Goal: Task Accomplishment & Management: Use online tool/utility

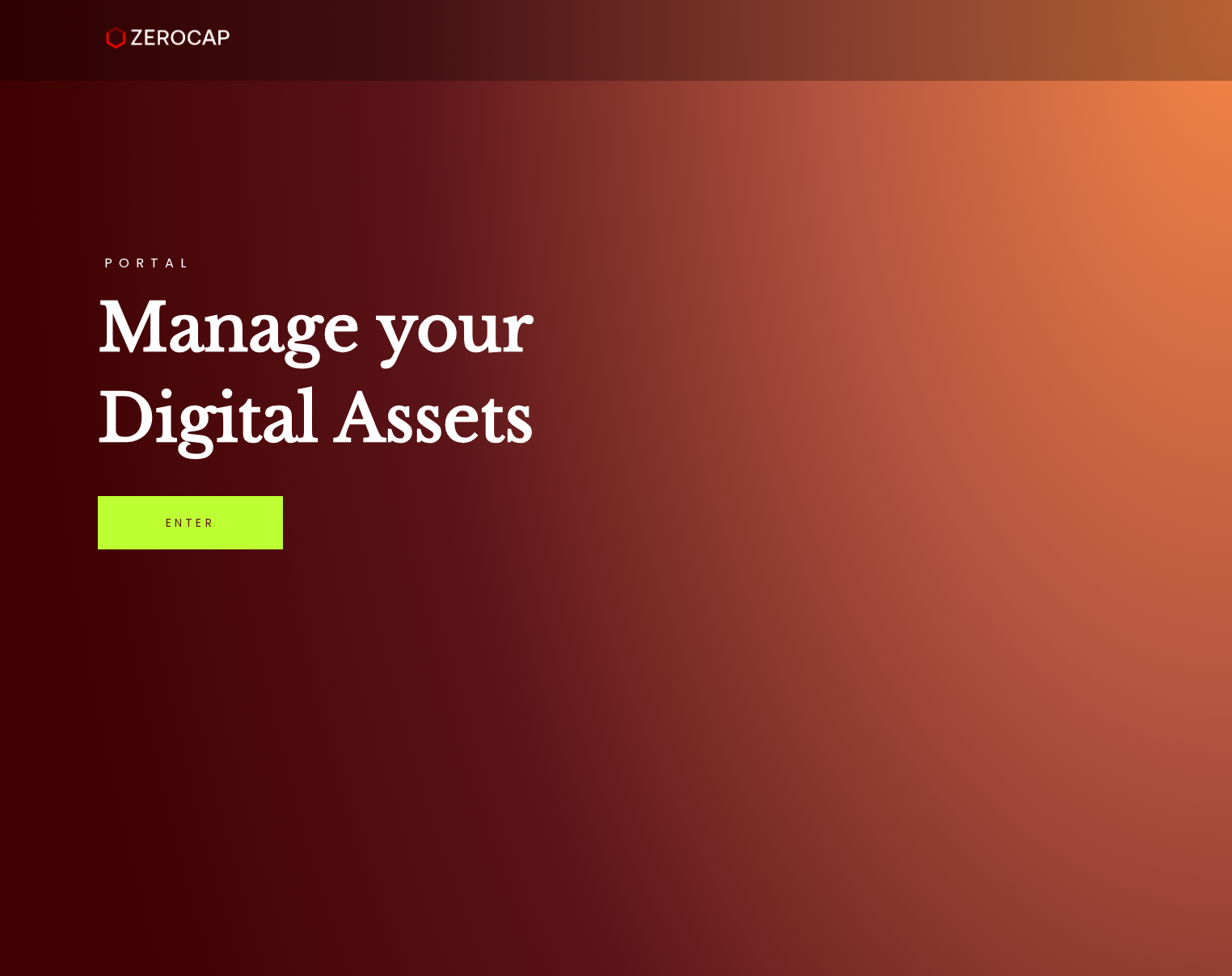
click at [264, 525] on link "Enter" at bounding box center [190, 523] width 185 height 53
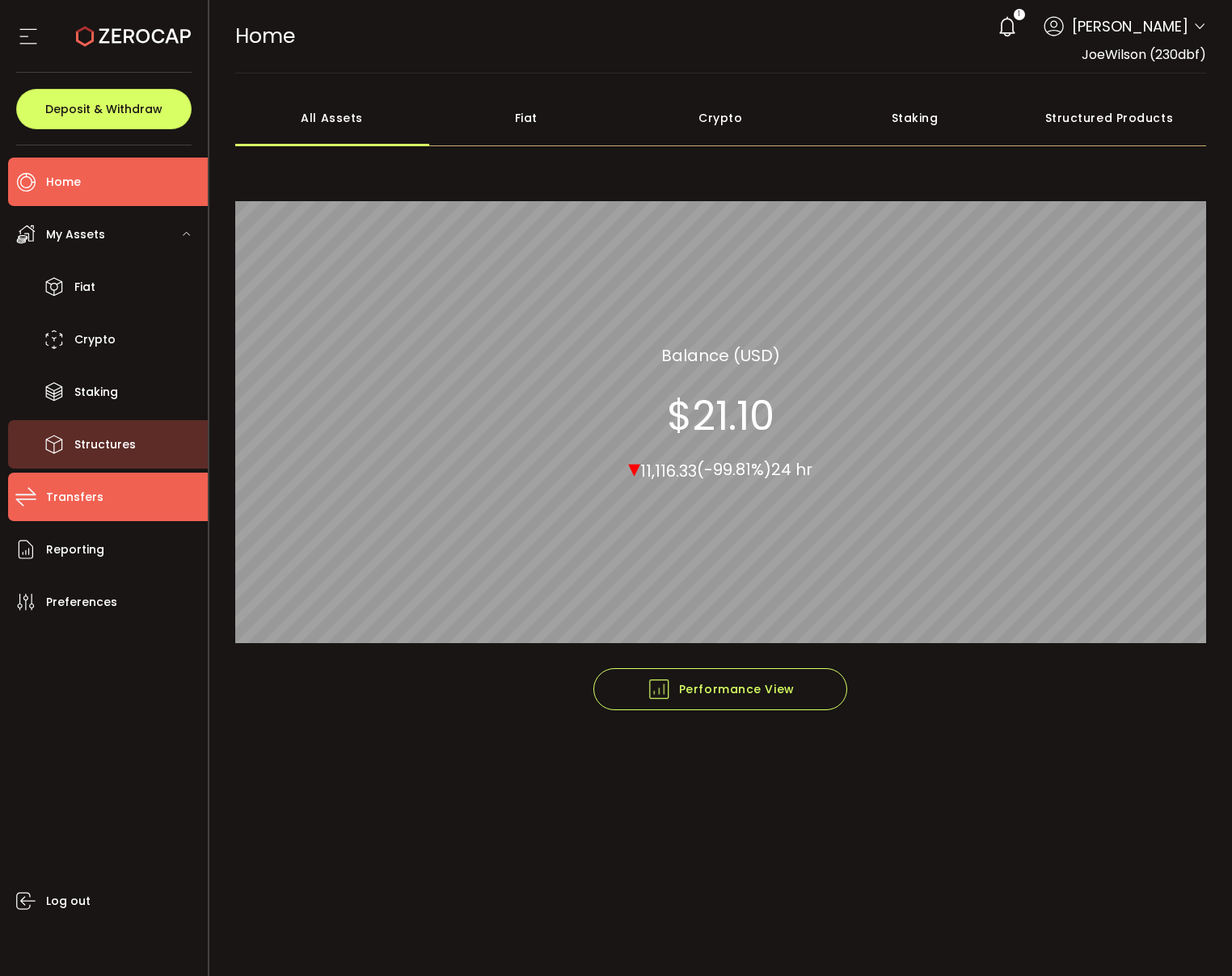
drag, startPoint x: 146, startPoint y: 486, endPoint x: 178, endPoint y: 448, distance: 49.7
click at [145, 486] on li "Transfers" at bounding box center [107, 497] width 199 height 49
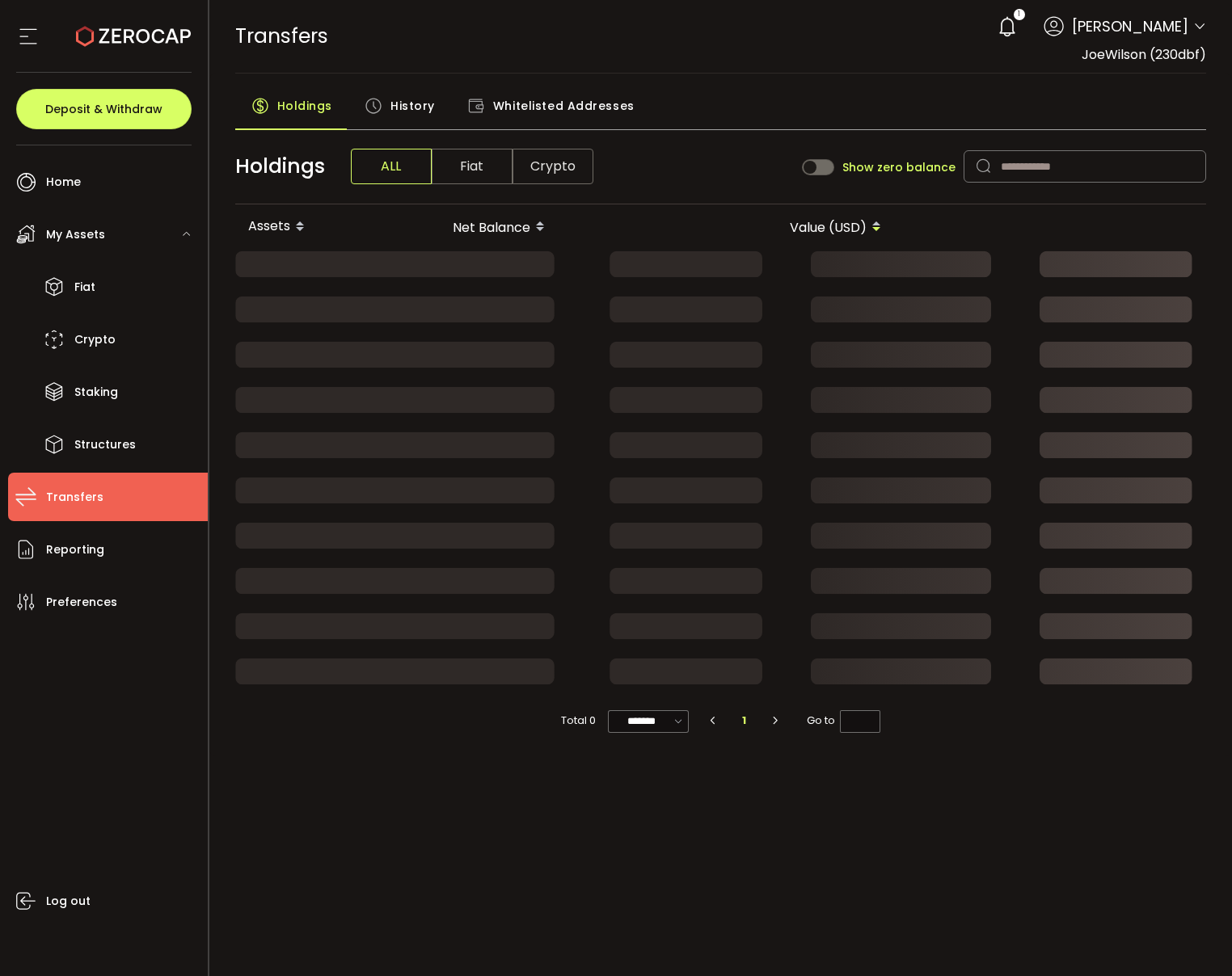
click at [512, 102] on span "Whitelisted Addresses" at bounding box center [564, 105] width 142 height 33
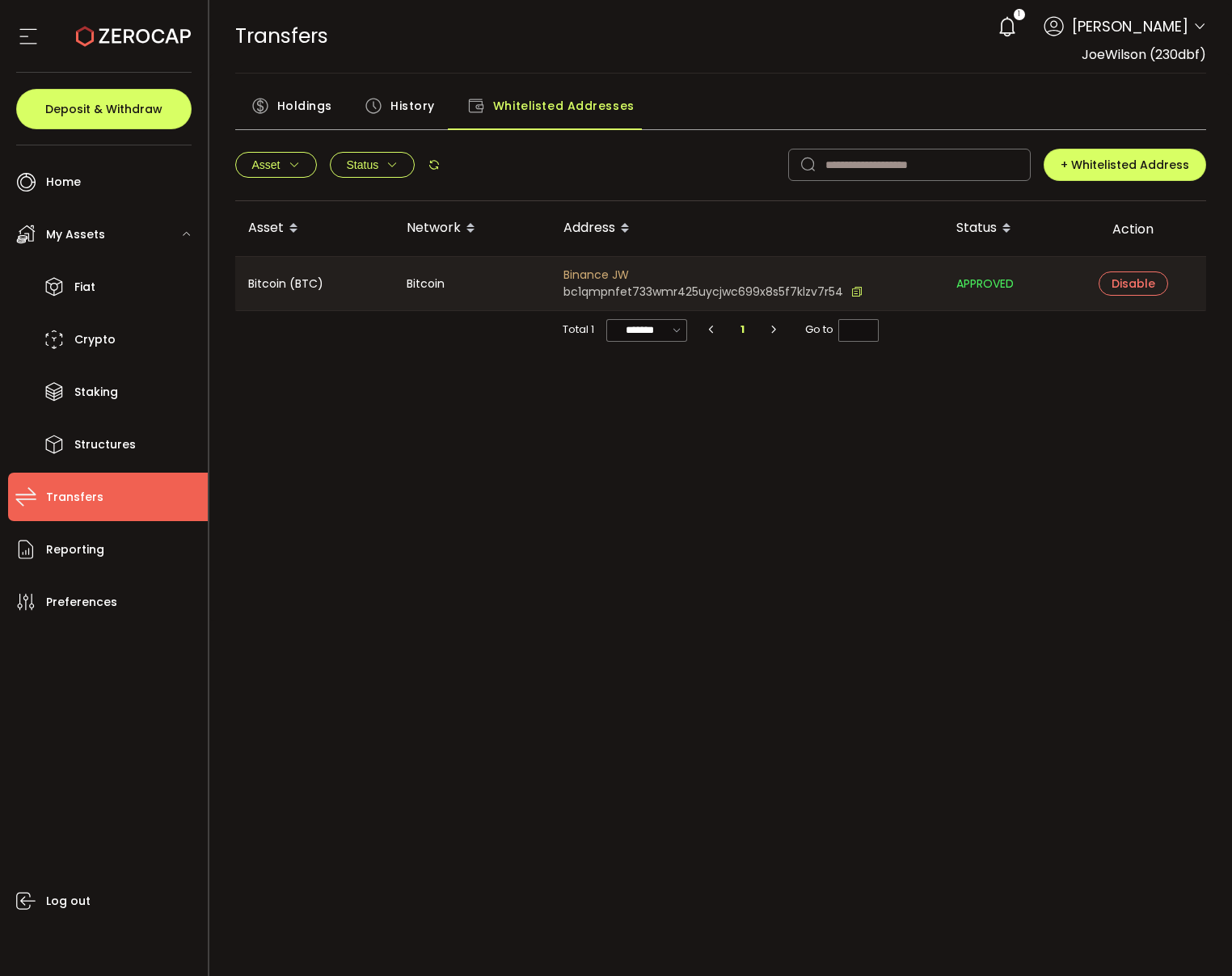
click at [851, 288] on icon at bounding box center [856, 291] width 12 height 17
